Goal: Task Accomplishment & Management: Manage account settings

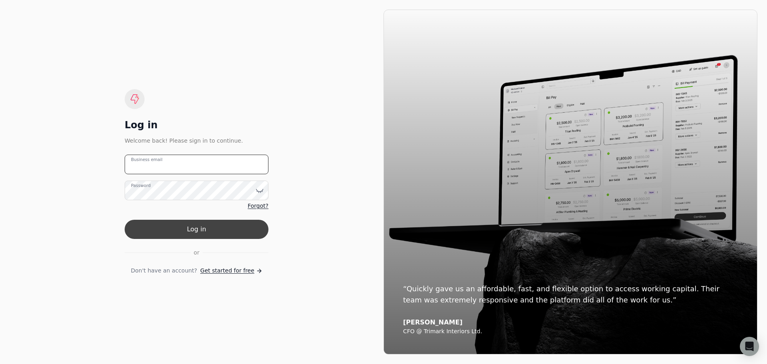
type email "[PERSON_NAME][EMAIL_ADDRESS][DOMAIN_NAME]"
click at [174, 232] on button "Log in" at bounding box center [197, 229] width 144 height 19
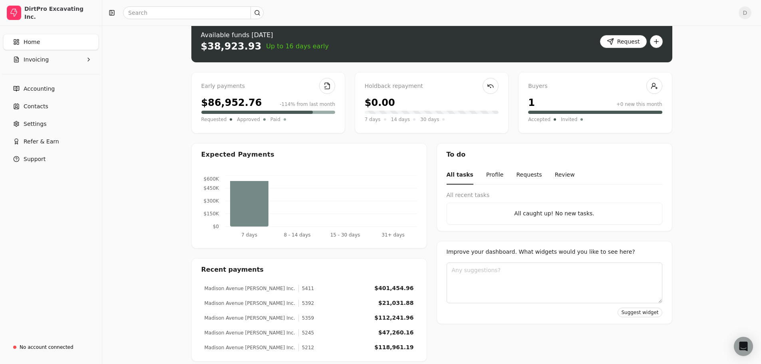
scroll to position [22, 0]
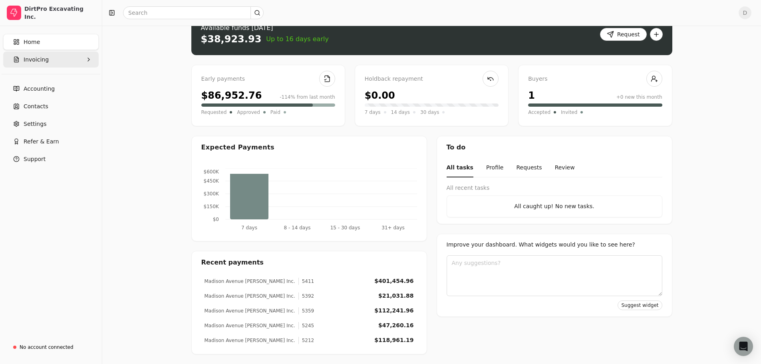
click at [42, 58] on span "Invoicing" at bounding box center [36, 60] width 25 height 8
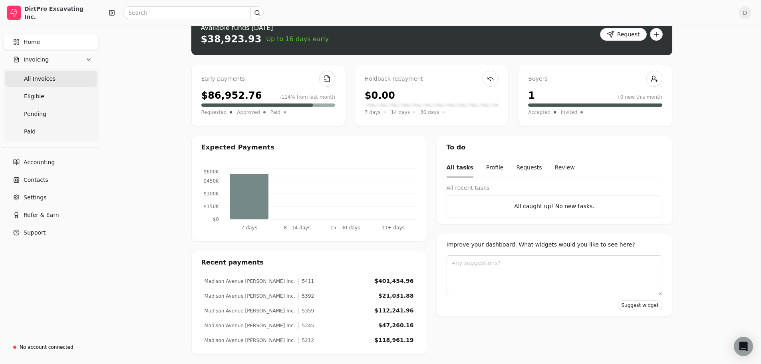
click at [41, 81] on span "All Invoices" at bounding box center [40, 79] width 32 height 8
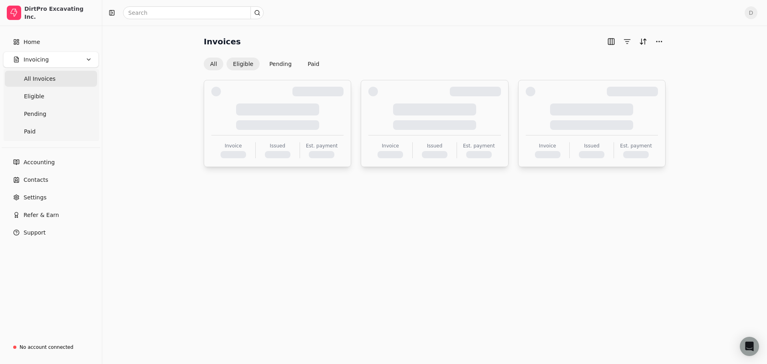
click at [247, 65] on button "Eligible" at bounding box center [243, 64] width 33 height 13
click at [216, 63] on button "All" at bounding box center [214, 64] width 20 height 13
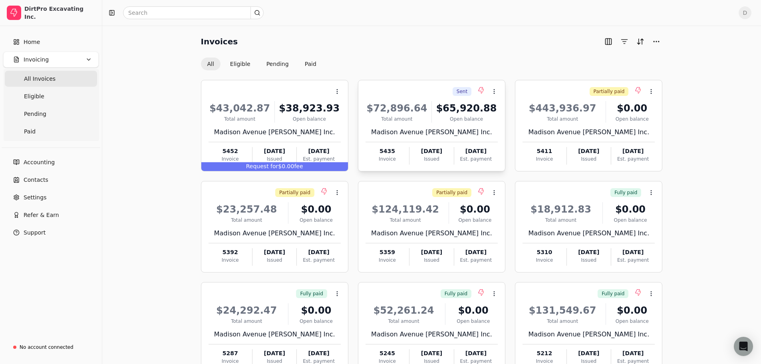
click at [444, 92] on div "Sent Context Menu Button" at bounding box center [431, 92] width 134 height 14
click at [272, 63] on button "Pending" at bounding box center [277, 64] width 35 height 13
